Goal: Task Accomplishment & Management: Manage account settings

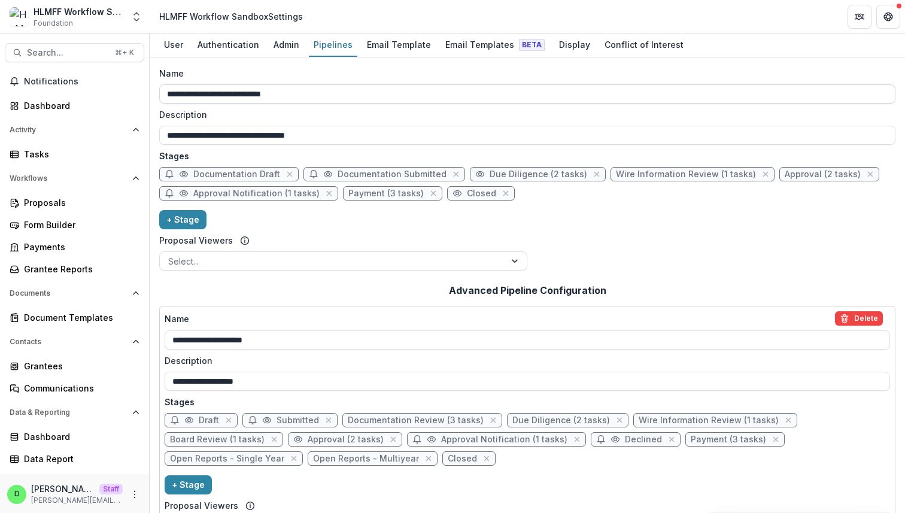
click at [359, 89] on input "**********" at bounding box center [527, 93] width 737 height 19
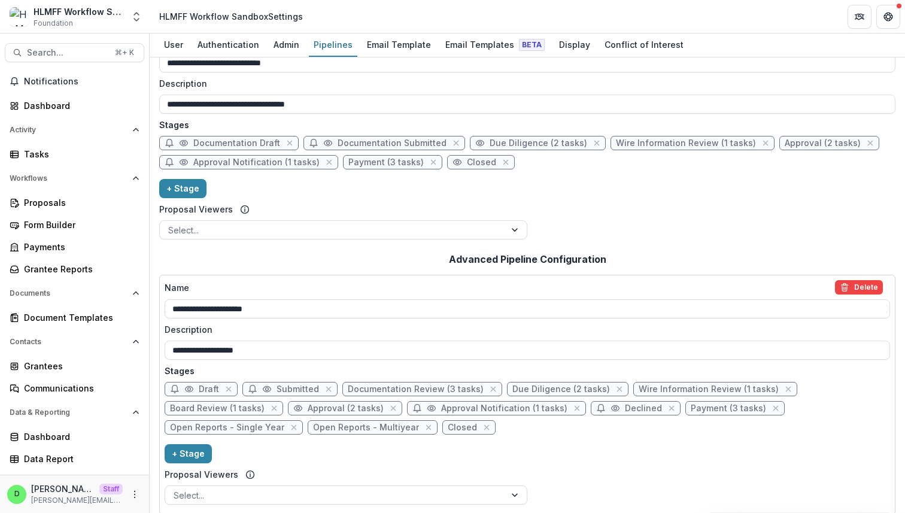
scroll to position [32, 0]
click at [292, 307] on input "**********" at bounding box center [528, 308] width 726 height 19
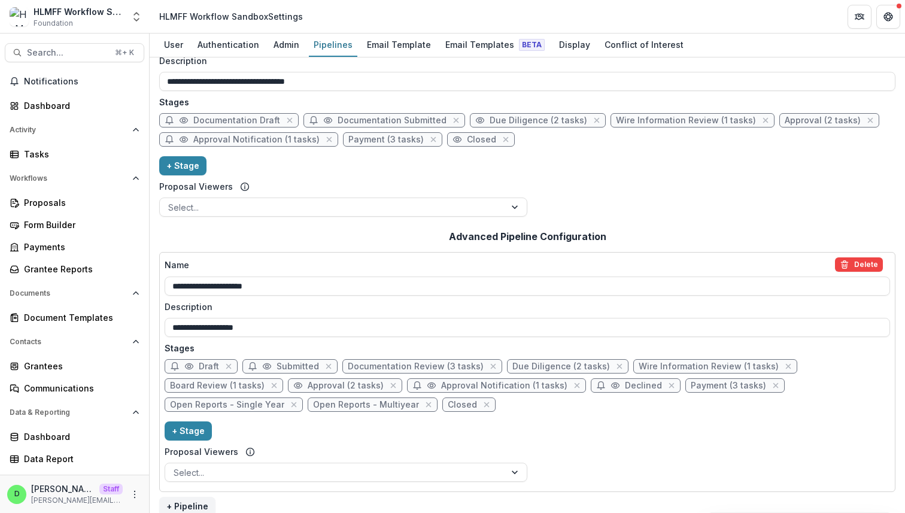
scroll to position [60, 0]
